Goal: Task Accomplishment & Management: Use online tool/utility

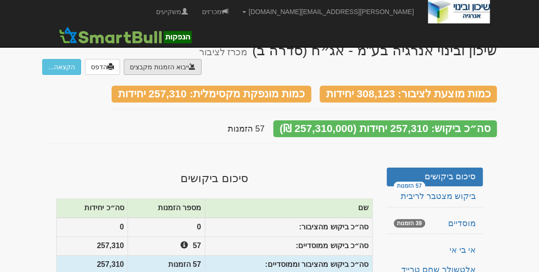
type input "C:\fakepath\לאומי.ems"
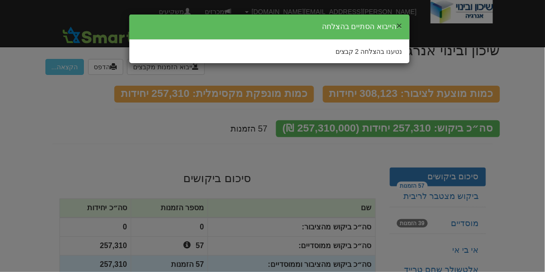
click at [399, 25] on button "×" at bounding box center [399, 26] width 6 height 10
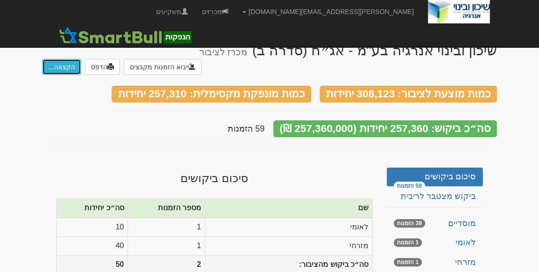
click at [54, 59] on button "הקצאה..." at bounding box center [61, 67] width 39 height 16
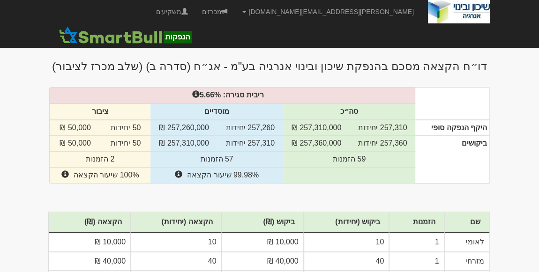
scroll to position [42, 0]
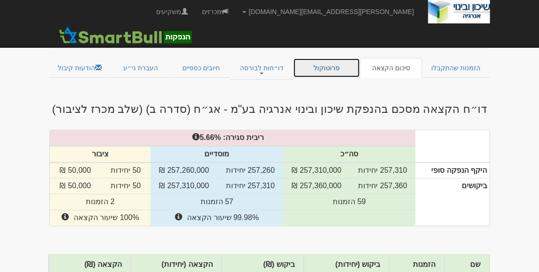
click at [330, 60] on link "פרוטוקול" at bounding box center [326, 68] width 67 height 20
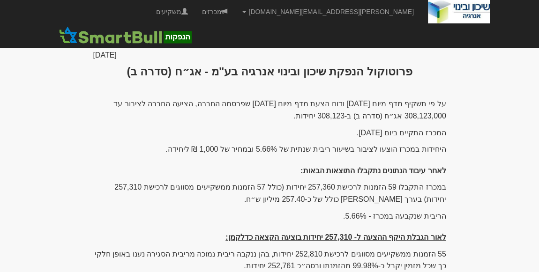
scroll to position [127, 0]
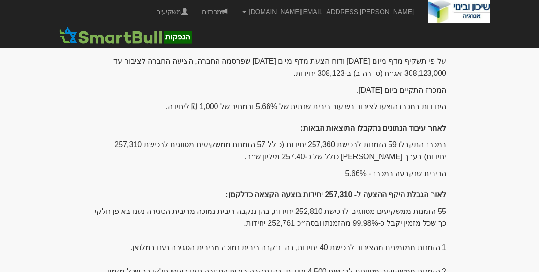
drag, startPoint x: 445, startPoint y: 136, endPoint x: 318, endPoint y: 153, distance: 127.5
click at [318, 153] on p "במכרז התקבלו 59 הזמנות לרכישת 257,360 יחידות (כולל 57 הזמנות ממשקיעים מסווגים ל…" at bounding box center [269, 151] width 353 height 24
copy p "במכרז התקבלו 59 הזמנות לרכישת 257,360 יחידות (כולל 57 הזמנות ממשקיעים מסווגים ל…"
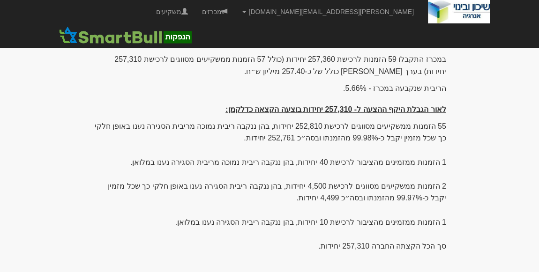
scroll to position [255, 0]
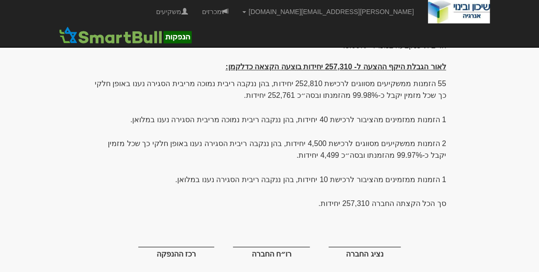
drag, startPoint x: 446, startPoint y: 74, endPoint x: 185, endPoint y: 172, distance: 279.2
click at [185, 172] on div "14 ספטמבר 2025 פרוטוקול הנפקת שיכון ובינוי אנרגיה בע"מ - אג״ח (סדרה ב) על פי תש…" at bounding box center [269, 85] width 367 height 410
copy div "55 הזמנות ממשקיעים מסווגים לרכישת 252,810 יחידות, בהן ננקבה ריבית נמוכה מריבית …"
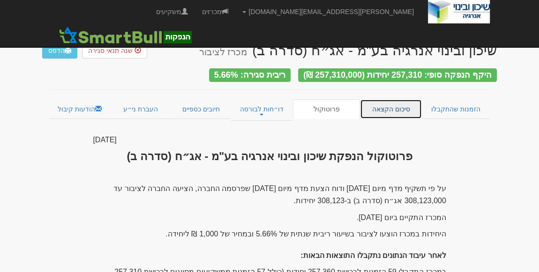
click at [392, 107] on link "סיכום הקצאה" at bounding box center [391, 109] width 62 height 20
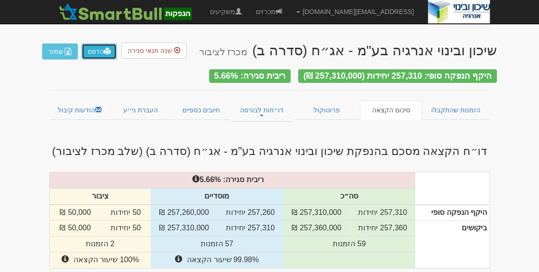
click at [94, 51] on link "הדפס" at bounding box center [98, 52] width 35 height 16
click at [271, 105] on link "דו״חות לבורסה" at bounding box center [261, 111] width 62 height 22
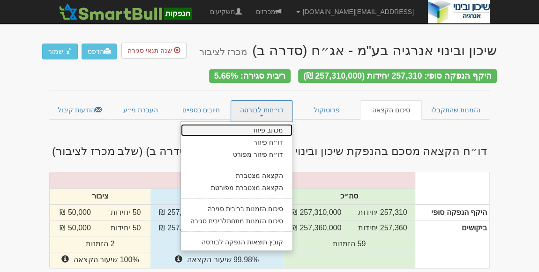
click at [272, 124] on link "מכתב פיזור" at bounding box center [236, 130] width 111 height 12
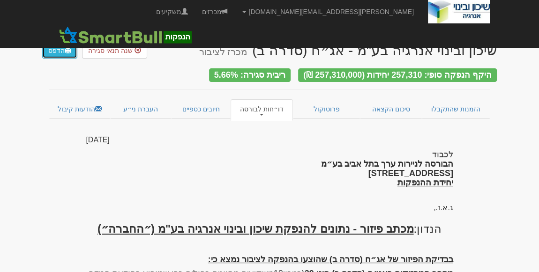
click at [52, 49] on link "הדפס" at bounding box center [59, 51] width 35 height 16
click at [261, 105] on link "דו״חות לבורסה" at bounding box center [261, 110] width 62 height 22
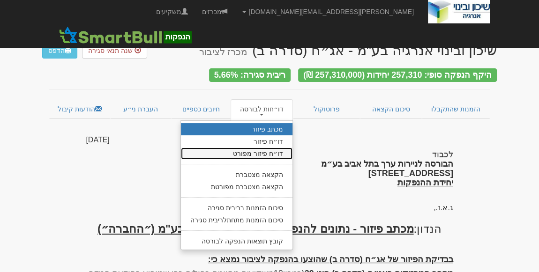
click at [249, 148] on link "דו״ח פיזור מפורט" at bounding box center [236, 154] width 111 height 12
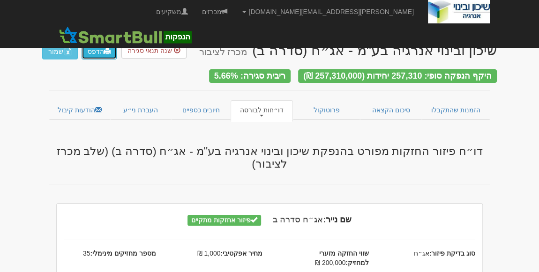
drag, startPoint x: 98, startPoint y: 47, endPoint x: 350, endPoint y: 170, distance: 280.7
click at [98, 46] on link "הדפס" at bounding box center [98, 52] width 35 height 16
click at [260, 103] on link "דו״חות לבורסה" at bounding box center [261, 111] width 62 height 22
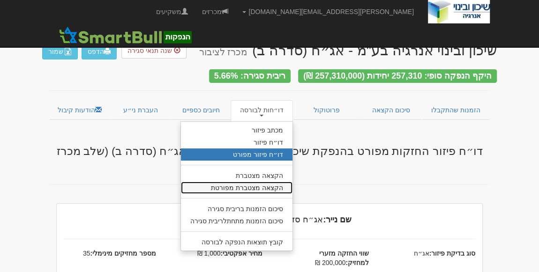
click at [254, 182] on link "הקצאה מצטברת מפורטת" at bounding box center [236, 188] width 111 height 12
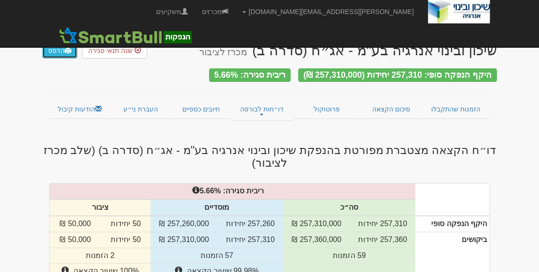
click at [59, 52] on link "הדפס" at bounding box center [59, 51] width 35 height 16
click at [274, 103] on link "דו״חות לבורסה" at bounding box center [261, 110] width 62 height 22
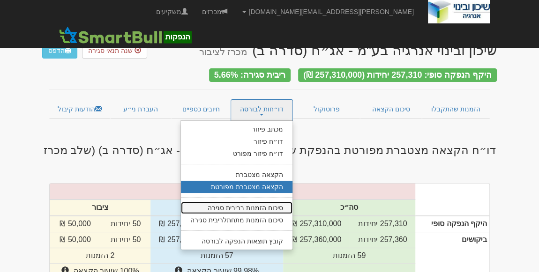
click at [253, 202] on link "סיכום הזמנות בריבית סגירה" at bounding box center [236, 208] width 111 height 12
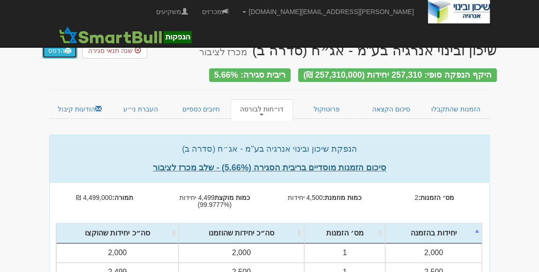
click at [58, 51] on link "הדפס" at bounding box center [59, 51] width 35 height 16
click at [271, 103] on link "דו״חות לבורסה" at bounding box center [261, 110] width 62 height 22
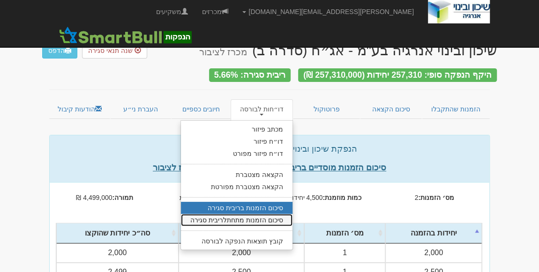
click at [266, 215] on link "סיכום הזמנות מתחתלריבית סגירה" at bounding box center [236, 220] width 111 height 12
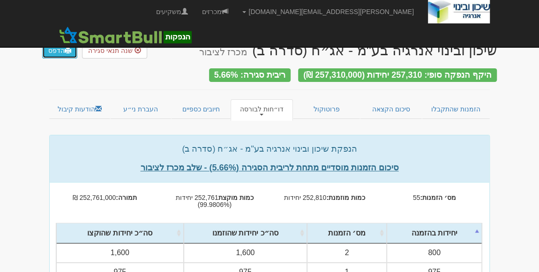
click at [52, 53] on link "הדפס" at bounding box center [59, 51] width 35 height 16
click at [279, 102] on link "דו״חות לבורסה" at bounding box center [261, 110] width 62 height 22
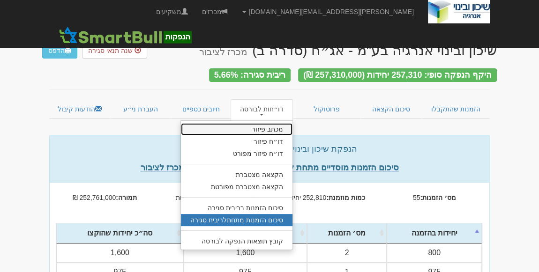
click at [276, 123] on link "מכתב פיזור" at bounding box center [236, 129] width 111 height 12
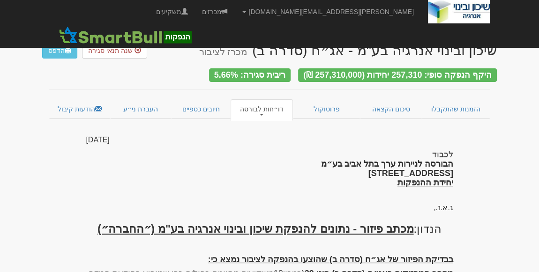
scroll to position [125, 0]
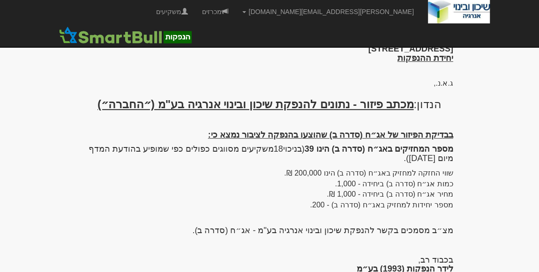
click at [257, 261] on h4 "בכבוד רב, לידר הנפקות (1993) בע״מ" at bounding box center [269, 265] width 367 height 19
click at [63, 221] on div "שיכון ובינוי אנרגיה בע"מ - אג״ח (סדרה ב) מכרז לציבור הדפס שנה תנאי סגירה היקף ה…" at bounding box center [269, 94] width 454 height 370
